Goal: Find specific page/section: Find specific page/section

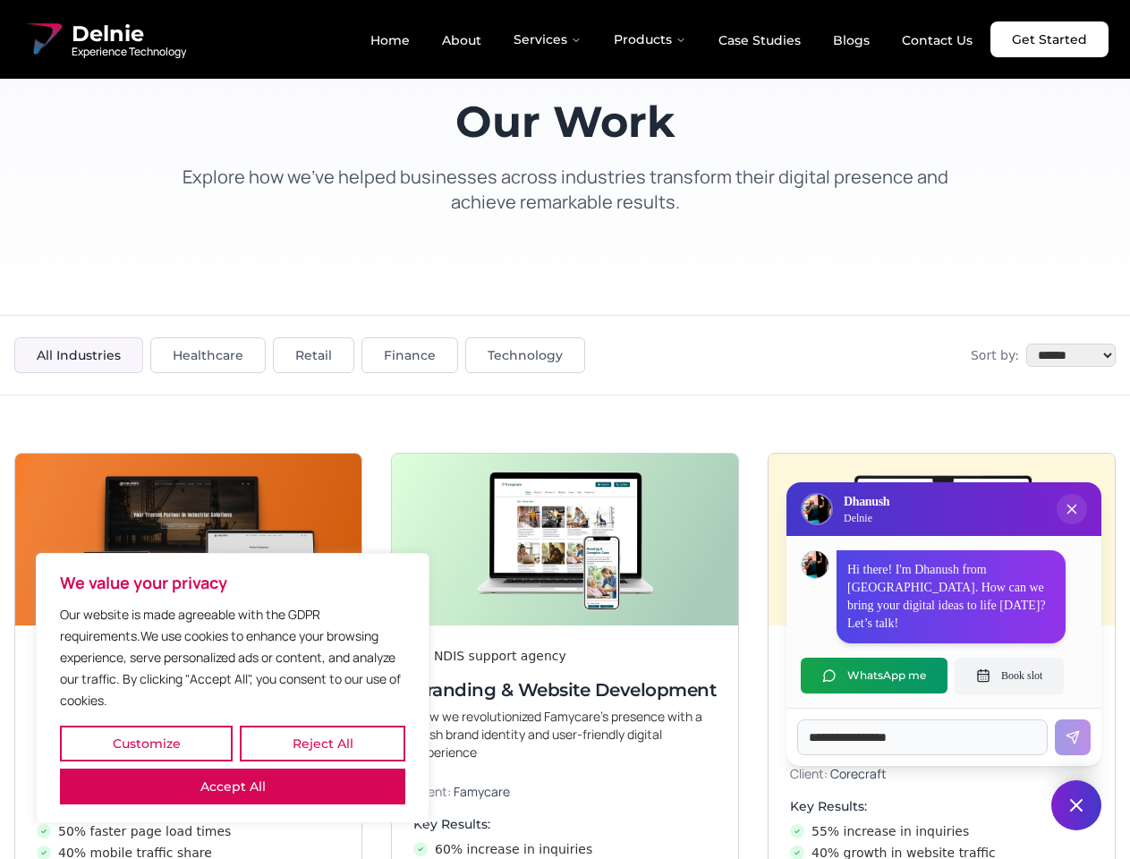
click at [146, 743] on button "Customize" at bounding box center [146, 743] width 173 height 36
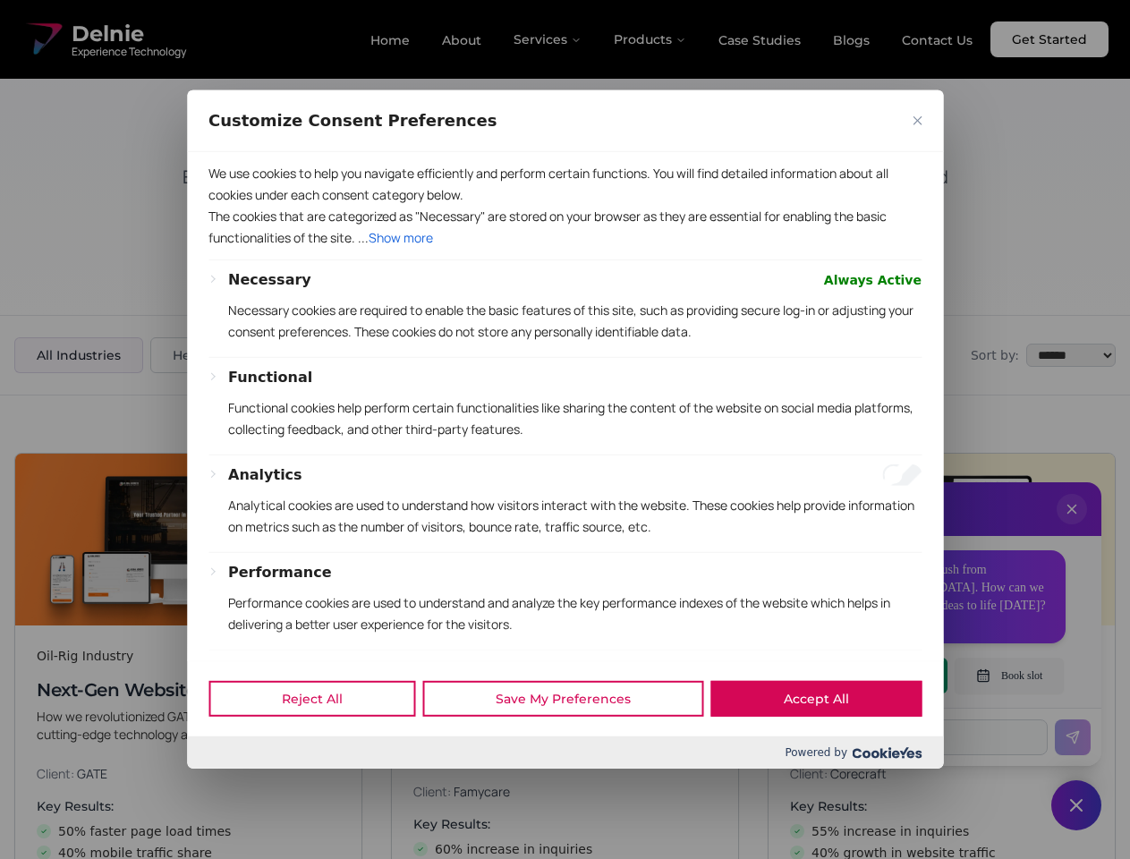
click at [322, 743] on div at bounding box center [565, 429] width 1130 height 859
click at [233, 206] on p "We use cookies to help you navigate efficiently and perform certain functions. …" at bounding box center [564, 184] width 713 height 43
click at [564, 343] on p "Necessary cookies are required to enable the basic features of this site, such …" at bounding box center [574, 321] width 693 height 43
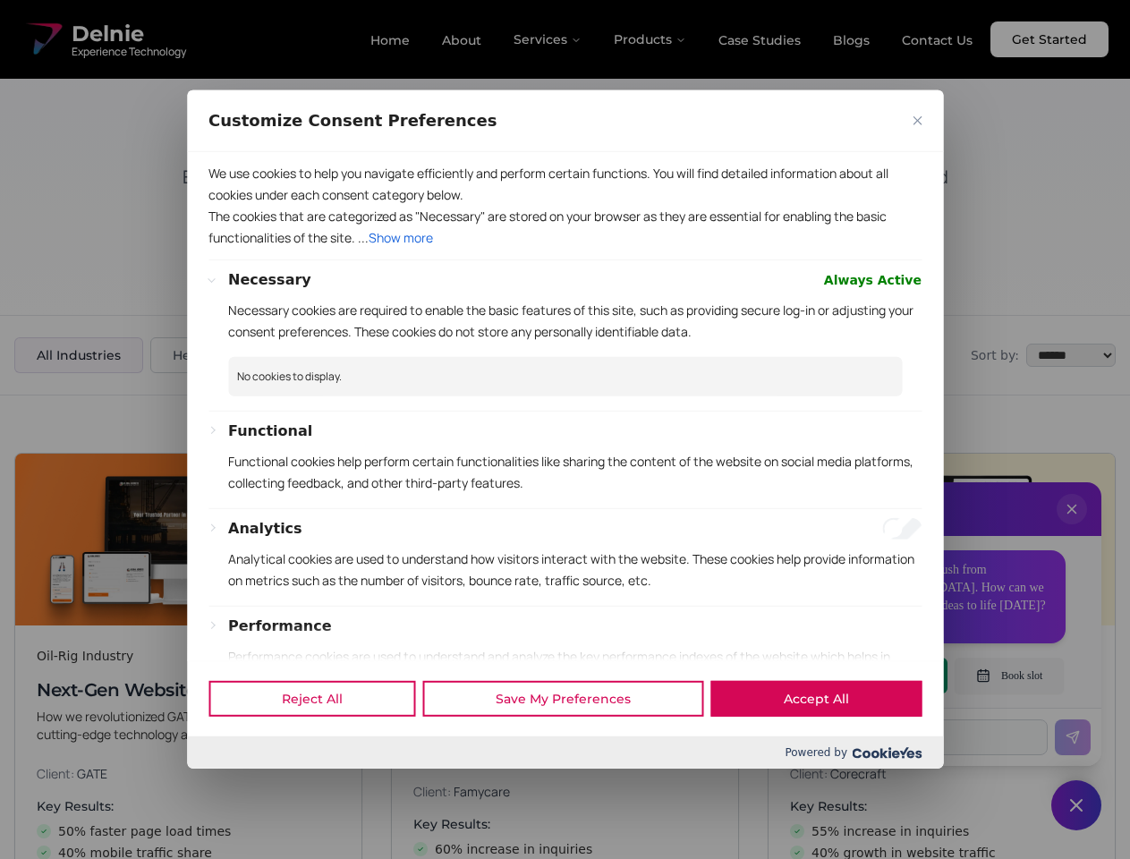
click at [1072, 527] on div at bounding box center [565, 429] width 1130 height 859
click at [874, 675] on div "Reject All Save My Preferences Accept All" at bounding box center [565, 698] width 756 height 76
click at [1009, 675] on div at bounding box center [565, 429] width 1130 height 859
click at [1076, 805] on div at bounding box center [565, 429] width 1130 height 859
click at [548, 39] on div at bounding box center [565, 429] width 1130 height 859
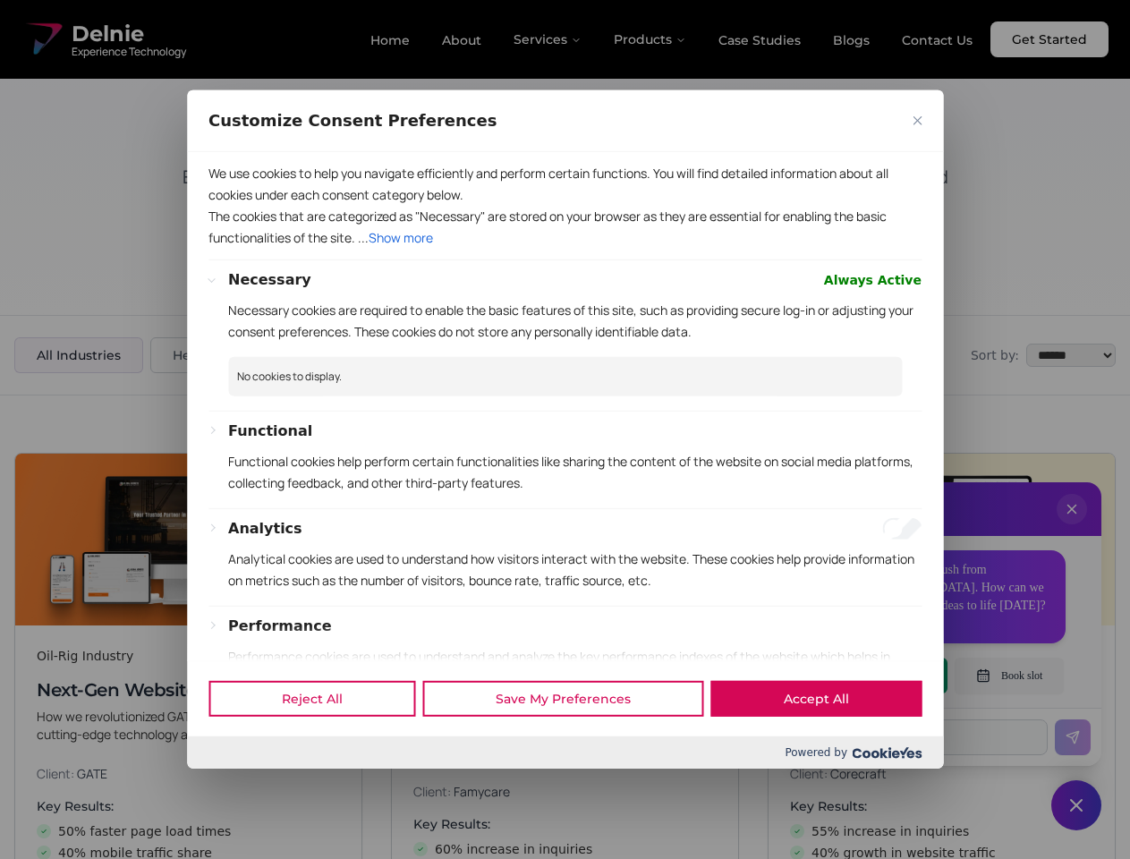
click at [650, 39] on div at bounding box center [565, 429] width 1130 height 859
